Goal: Check status

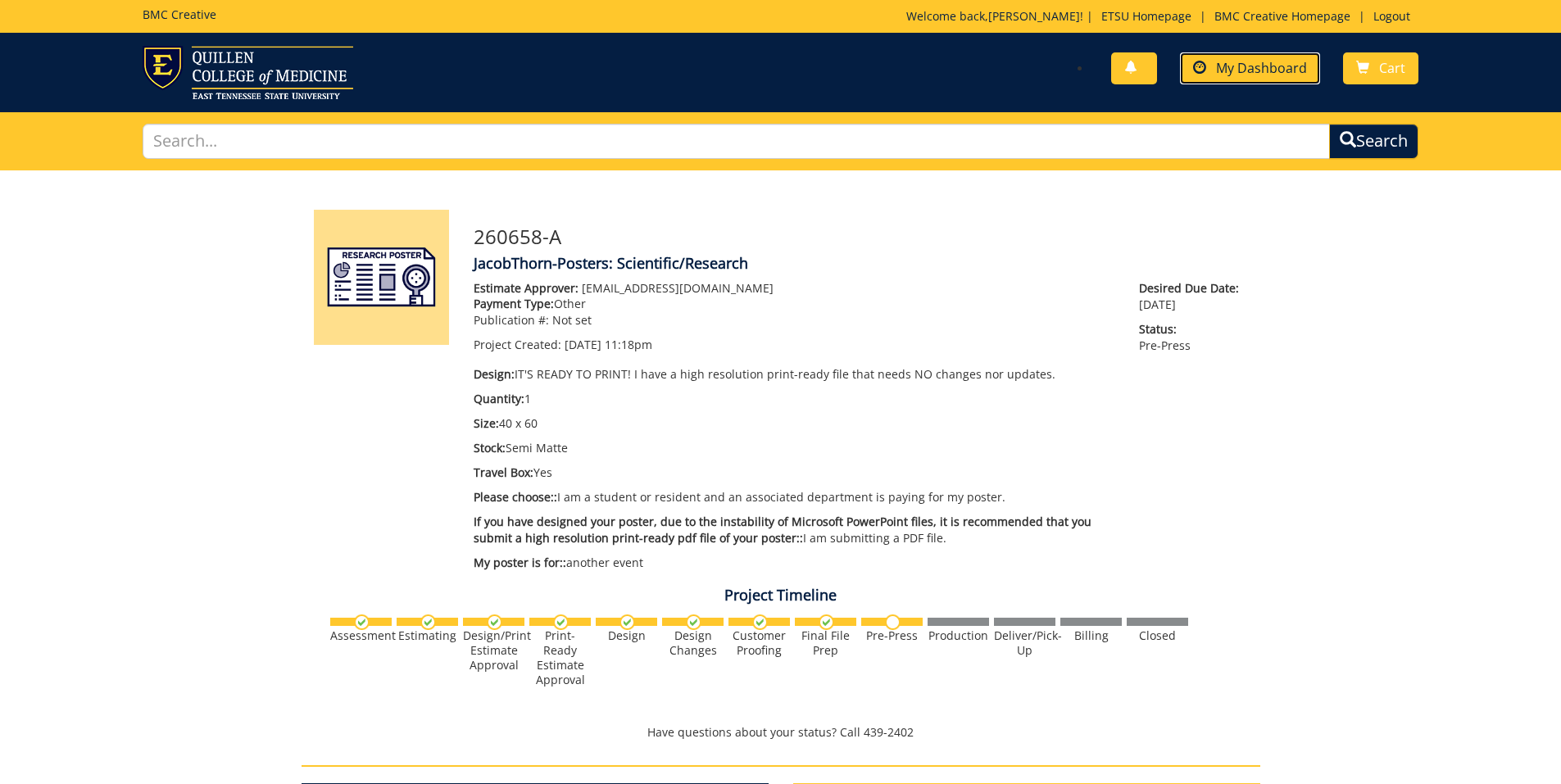
click at [1246, 61] on span "My Dashboard" at bounding box center [1261, 68] width 91 height 18
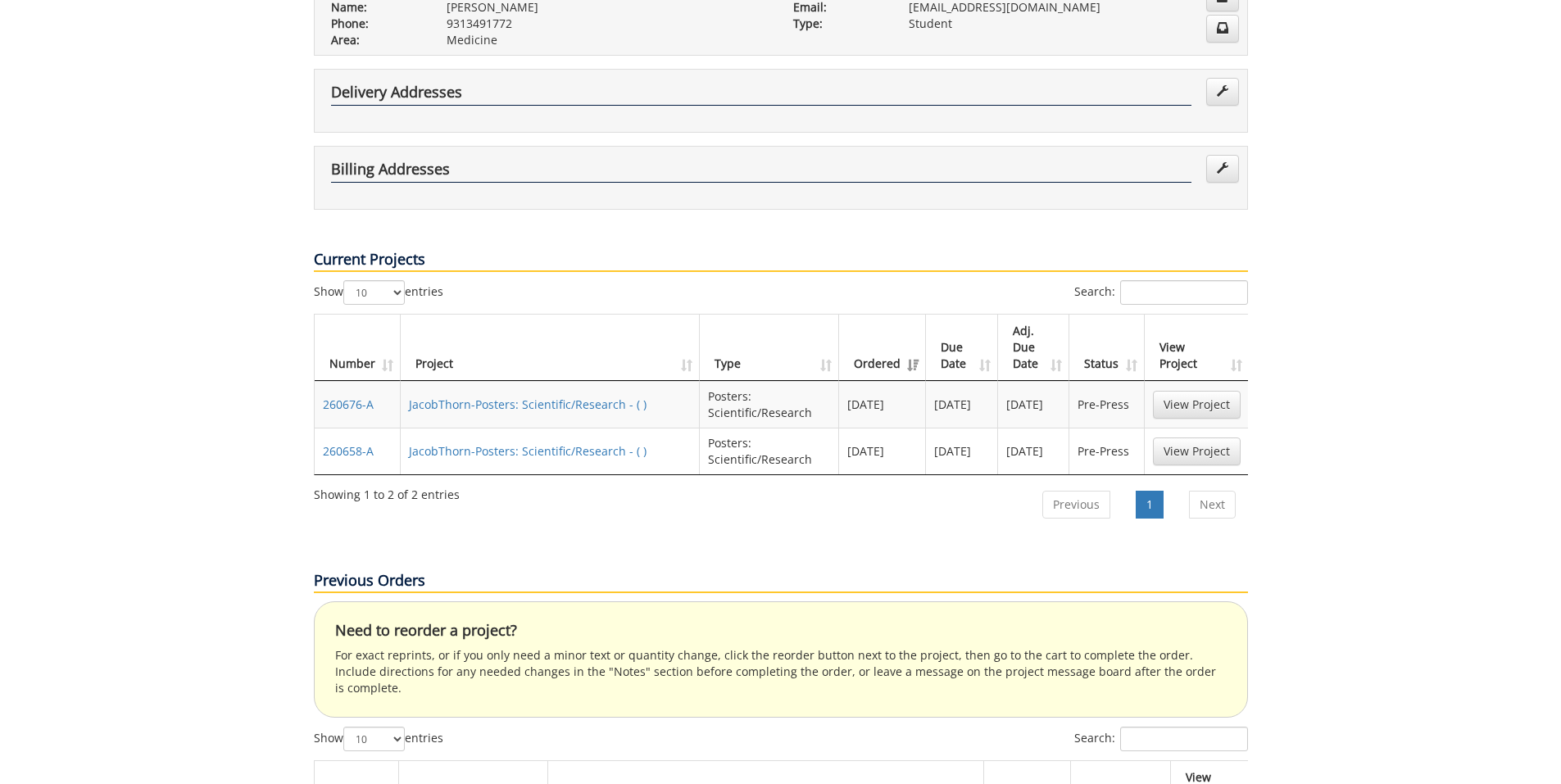
scroll to position [377, 0]
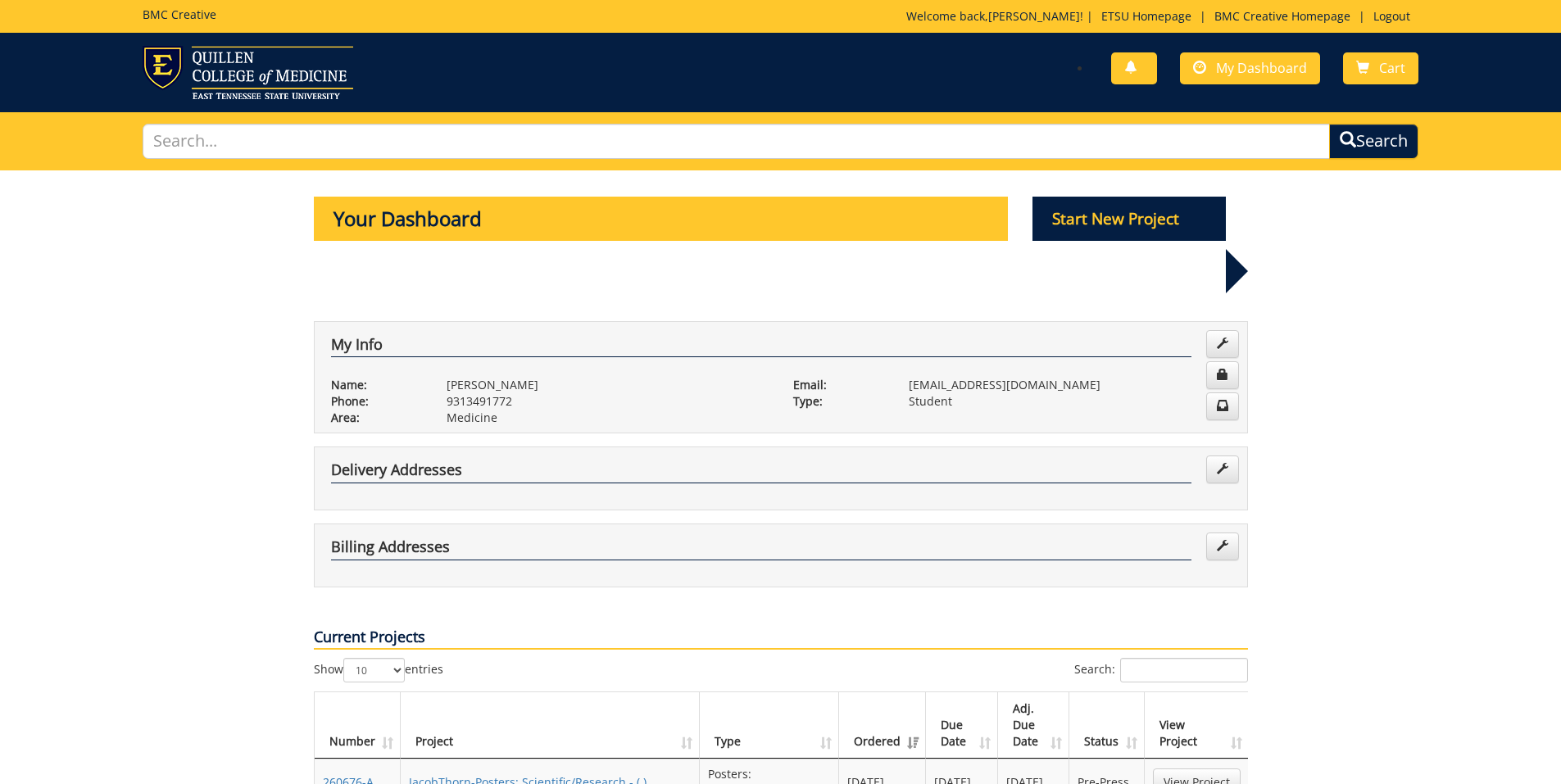
scroll to position [377, 0]
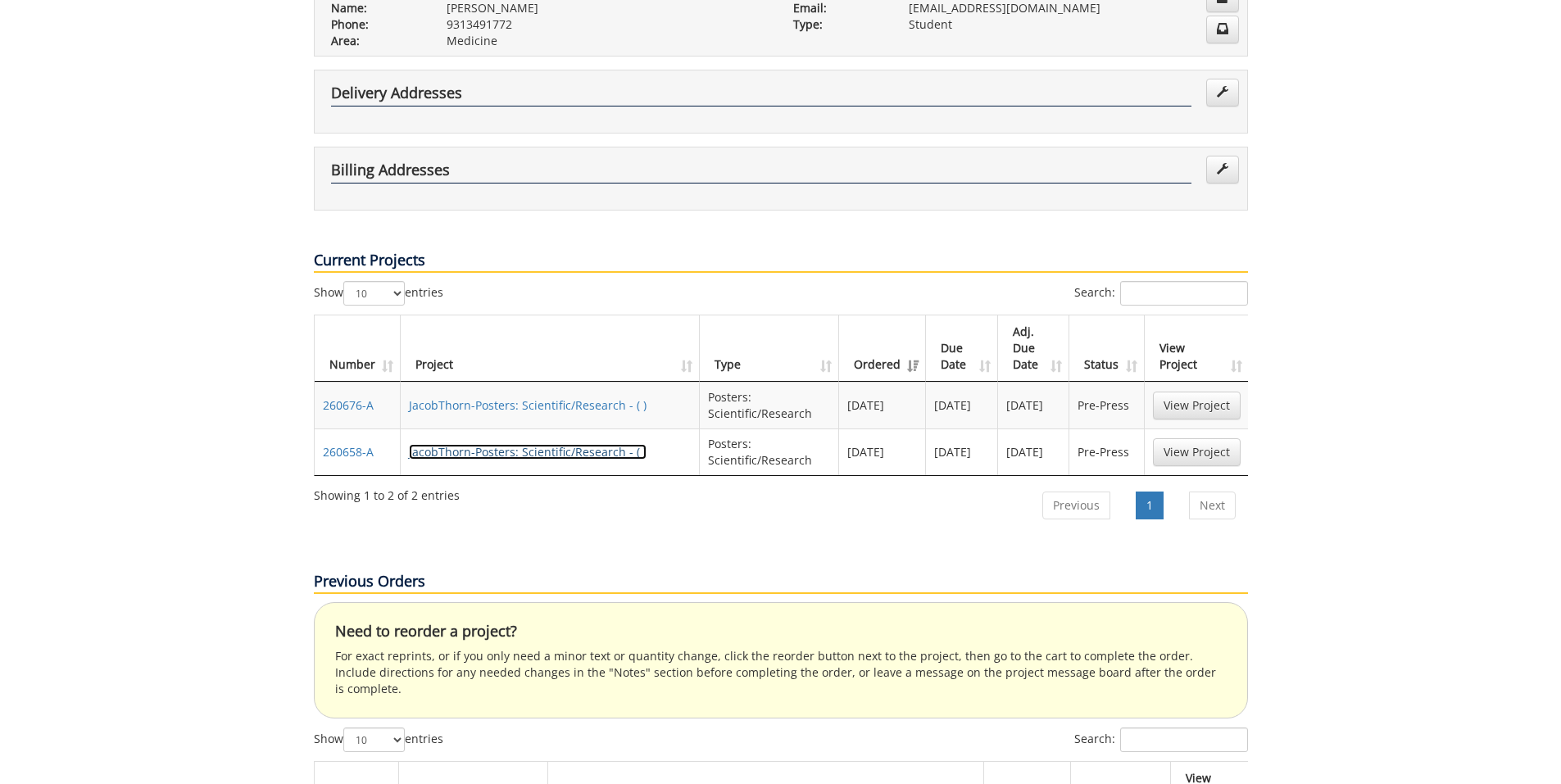
click at [480, 444] on link "JacobThorn-Posters: Scientific/Research - ( )" at bounding box center [528, 451] width 238 height 15
click at [496, 397] on link "JacobThorn-Posters: Scientific/Research - ( )" at bounding box center [528, 405] width 238 height 15
click at [499, 444] on link "JacobThorn-Posters: Scientific/Research - ( )" at bounding box center [528, 451] width 238 height 15
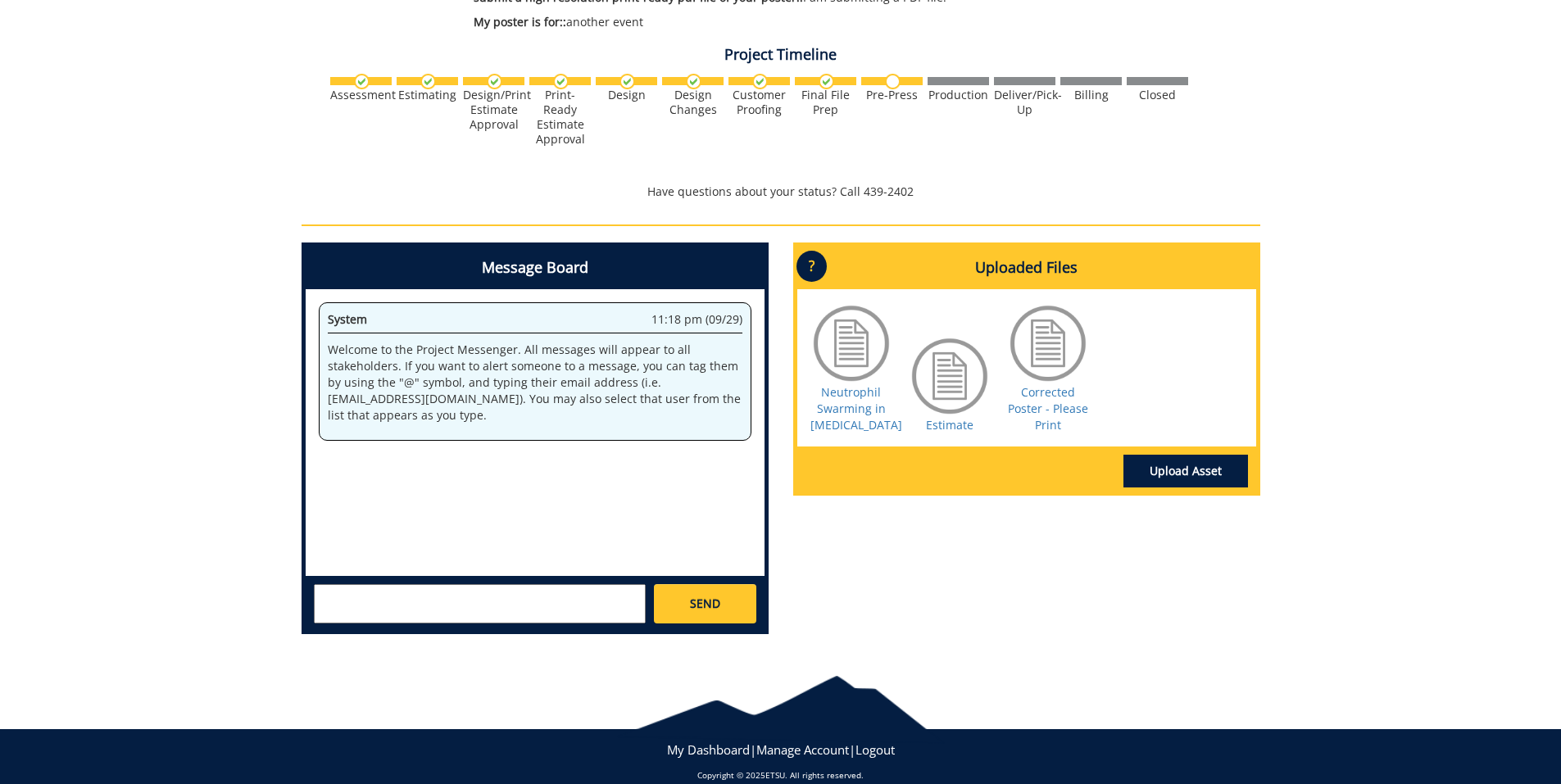
scroll to position [562, 0]
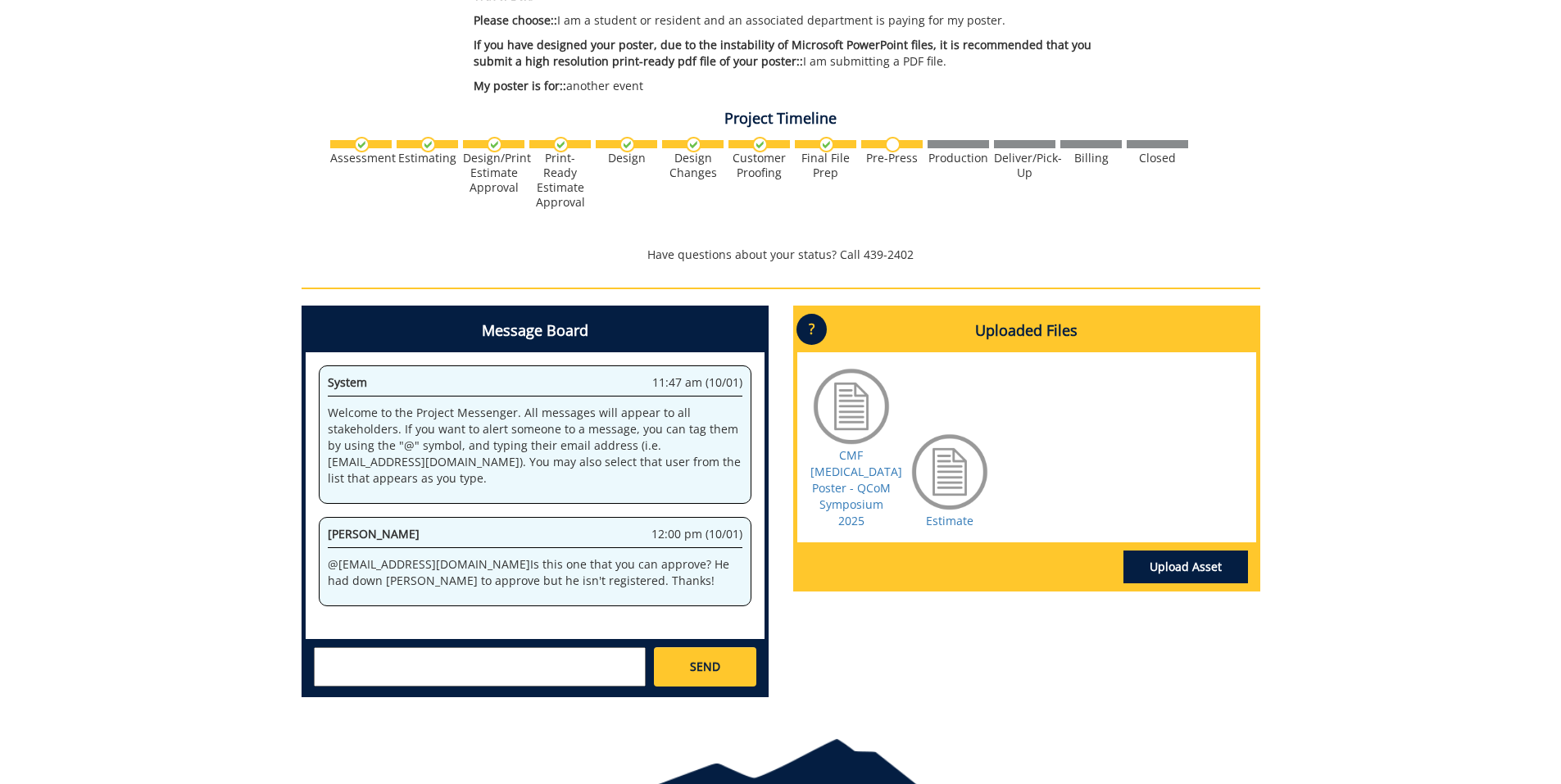
scroll to position [508, 0]
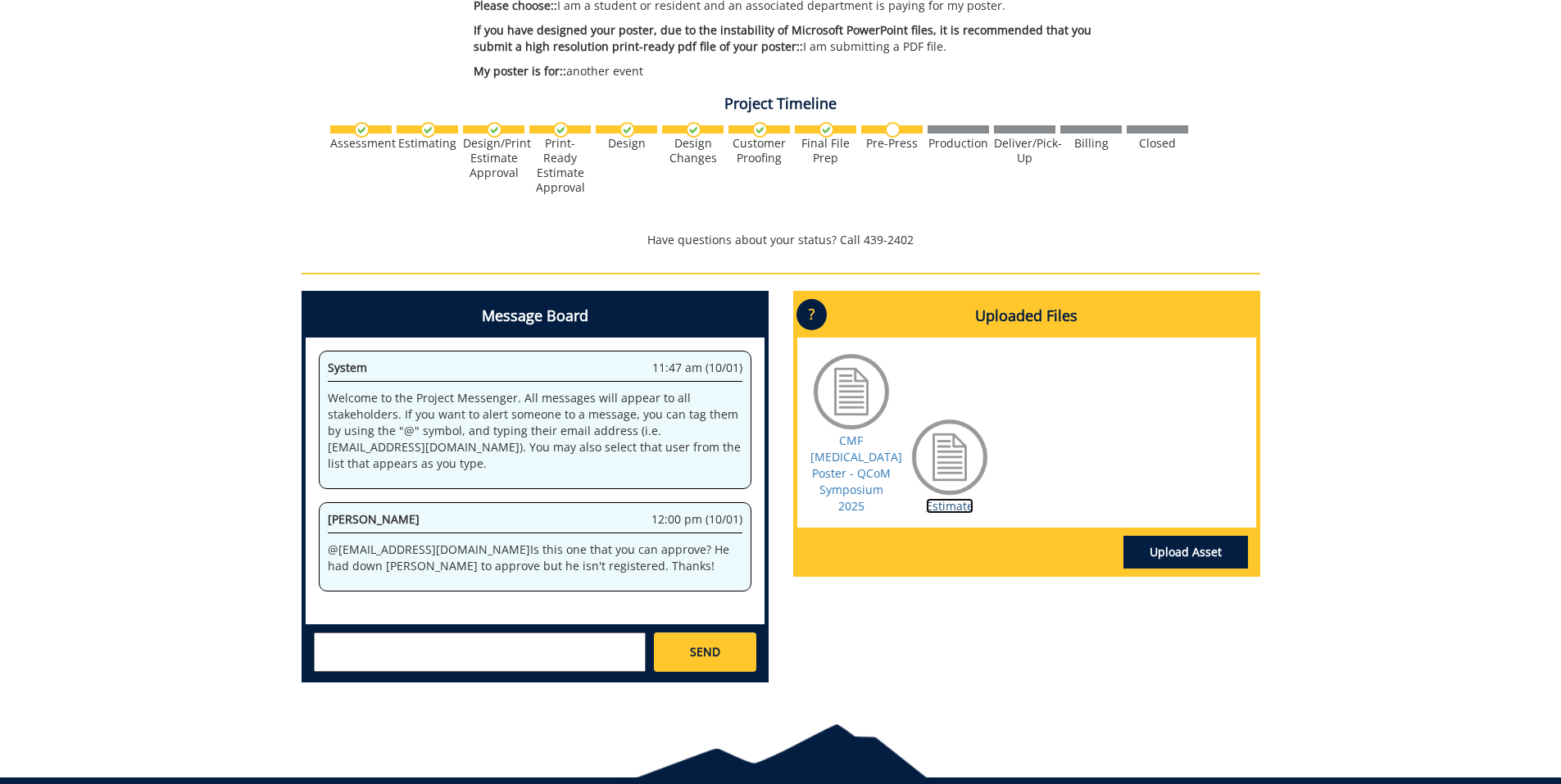
click at [943, 502] on link "Estimate" at bounding box center [949, 505] width 48 height 15
